Goal: Task Accomplishment & Management: Manage account settings

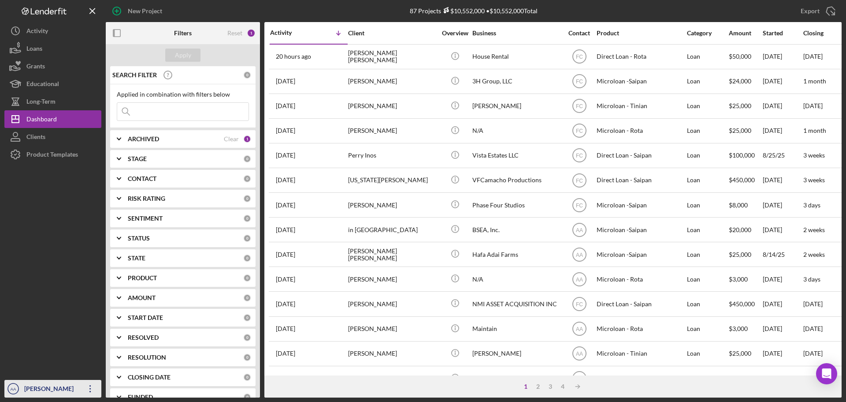
click at [36, 388] on div "[PERSON_NAME]" at bounding box center [50, 390] width 57 height 20
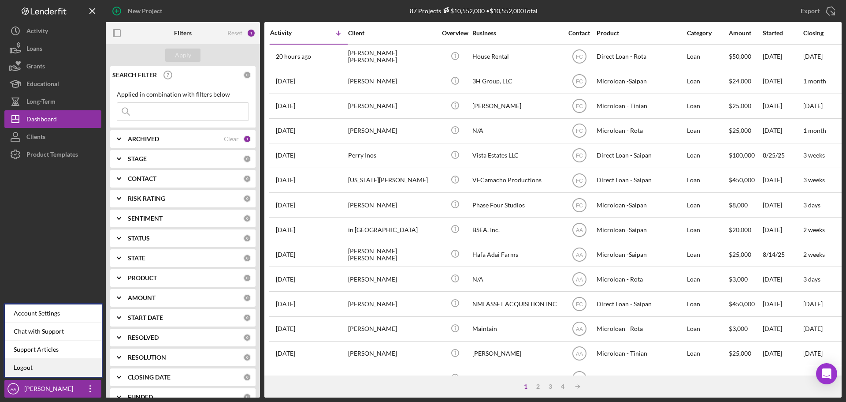
click at [49, 375] on link "Logout" at bounding box center [53, 367] width 97 height 18
